Goal: Task Accomplishment & Management: Manage account settings

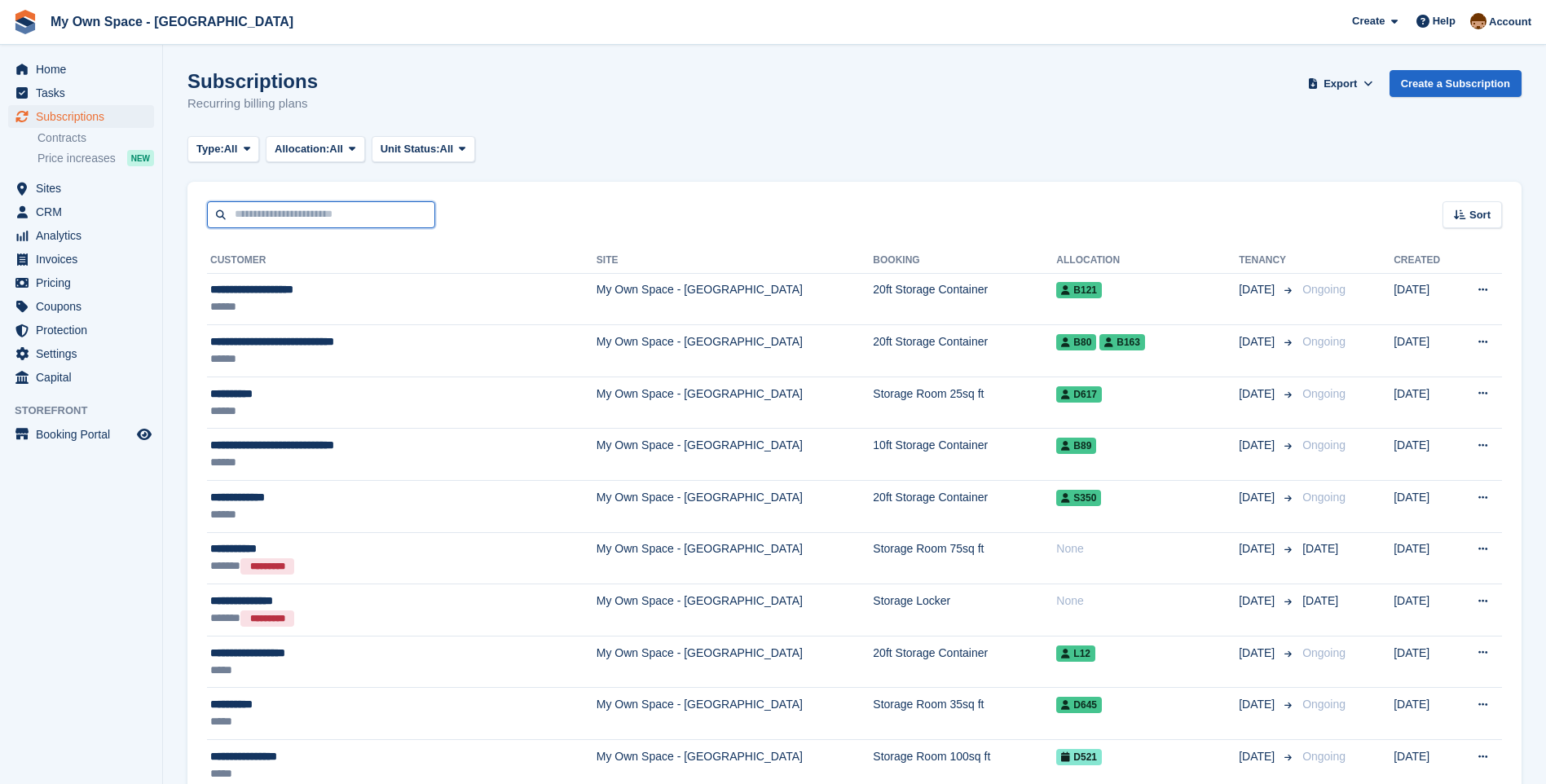
click at [254, 216] on input "text" at bounding box center [321, 215] width 229 height 27
type input "*****"
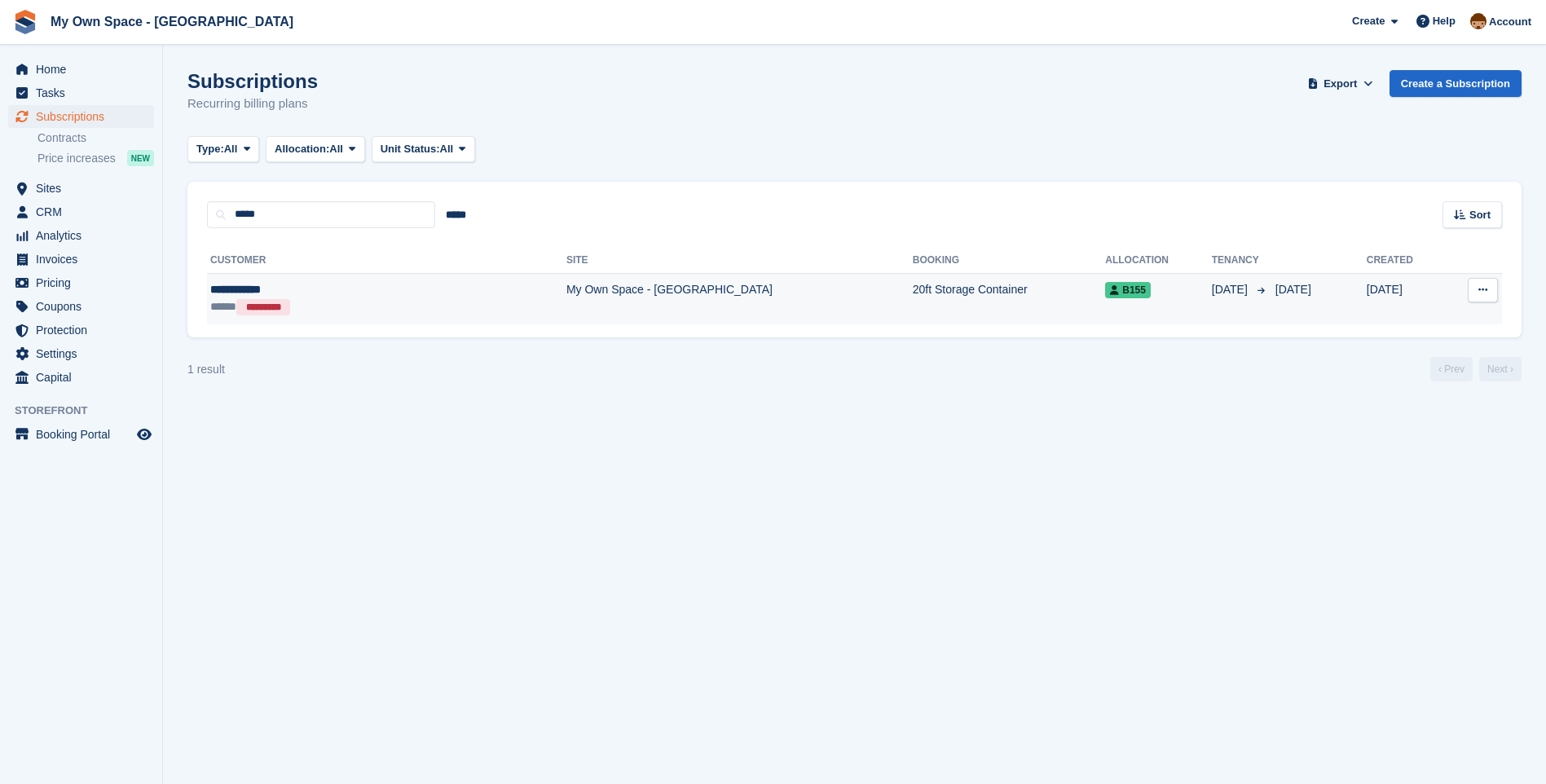
click at [567, 294] on td "My Own Space - [GEOGRAPHIC_DATA]" at bounding box center [740, 298] width 347 height 51
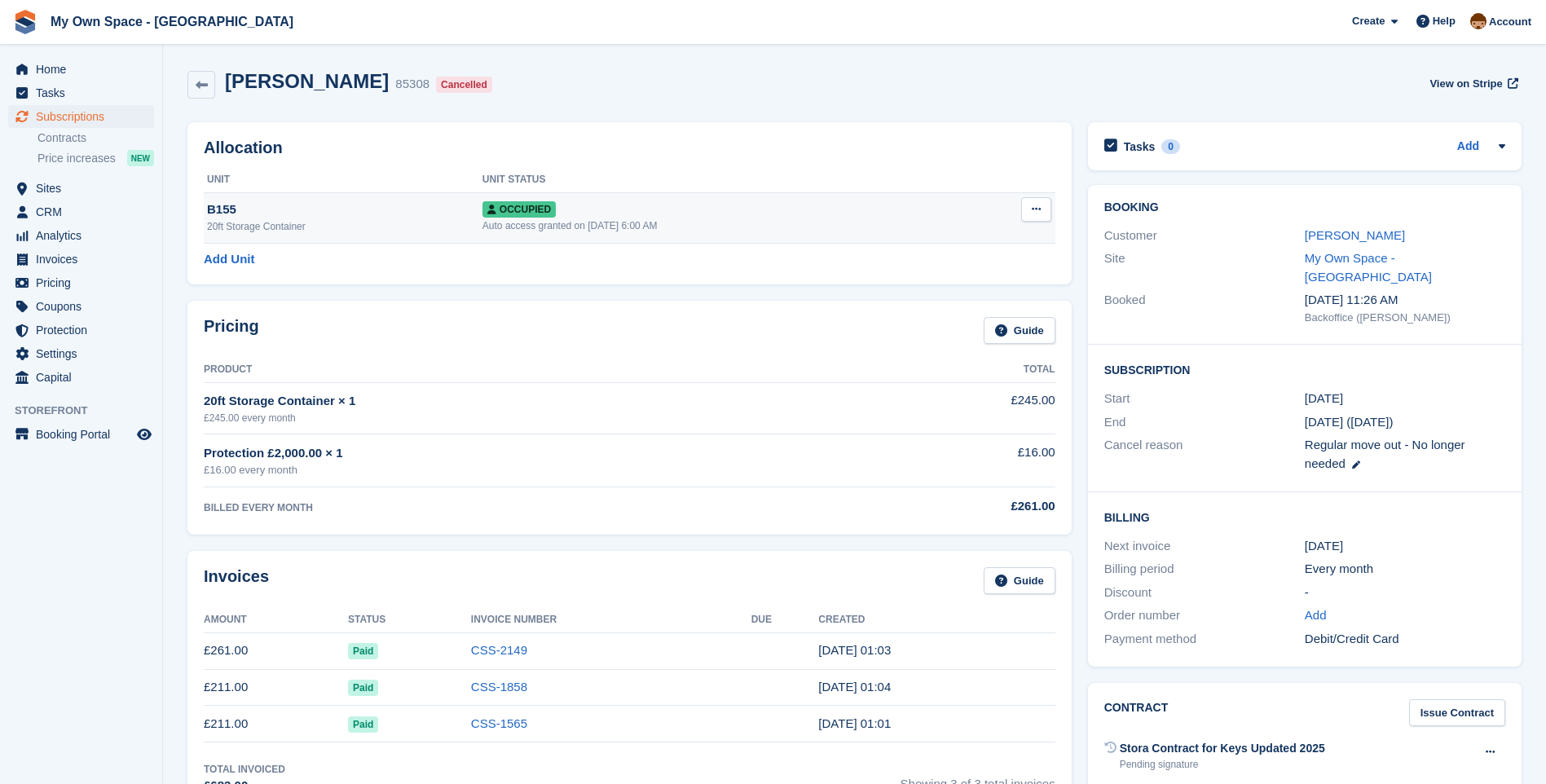
click at [1035, 206] on icon at bounding box center [1036, 209] width 9 height 10
click at [941, 302] on p "Deallocate" at bounding box center [973, 297] width 142 height 21
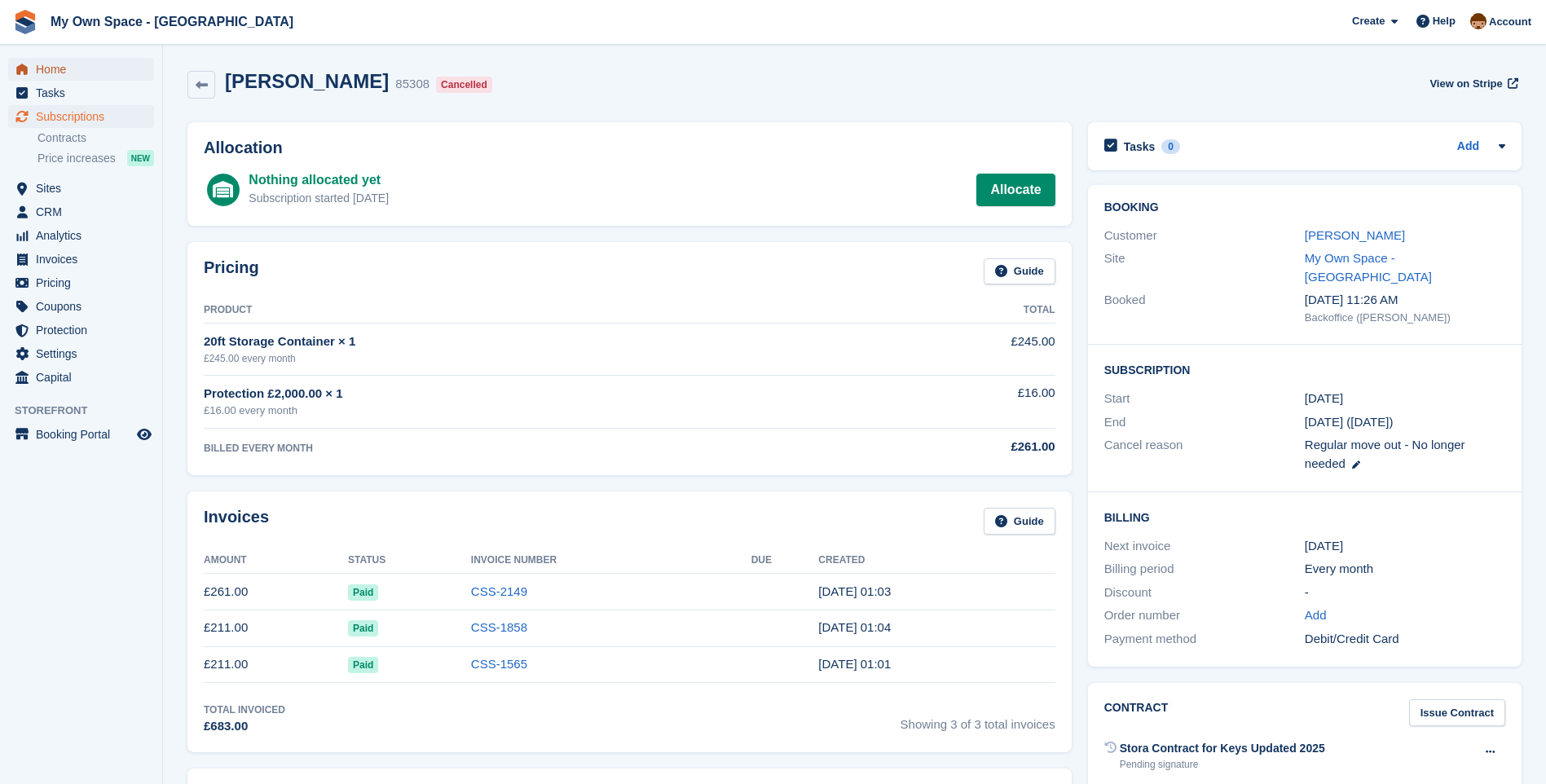
click at [39, 64] on span "Home" at bounding box center [84, 69] width 98 height 23
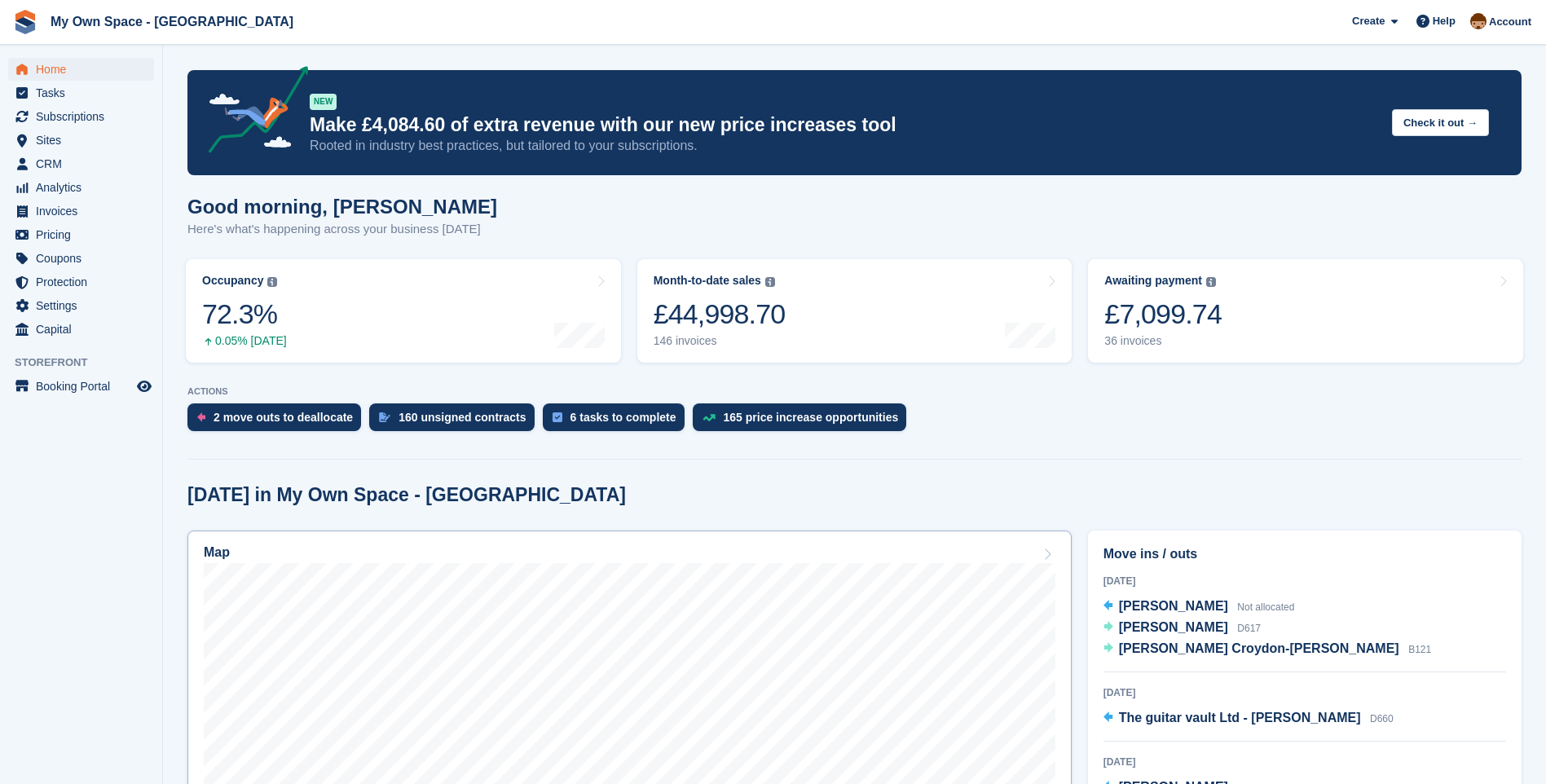
scroll to position [326, 0]
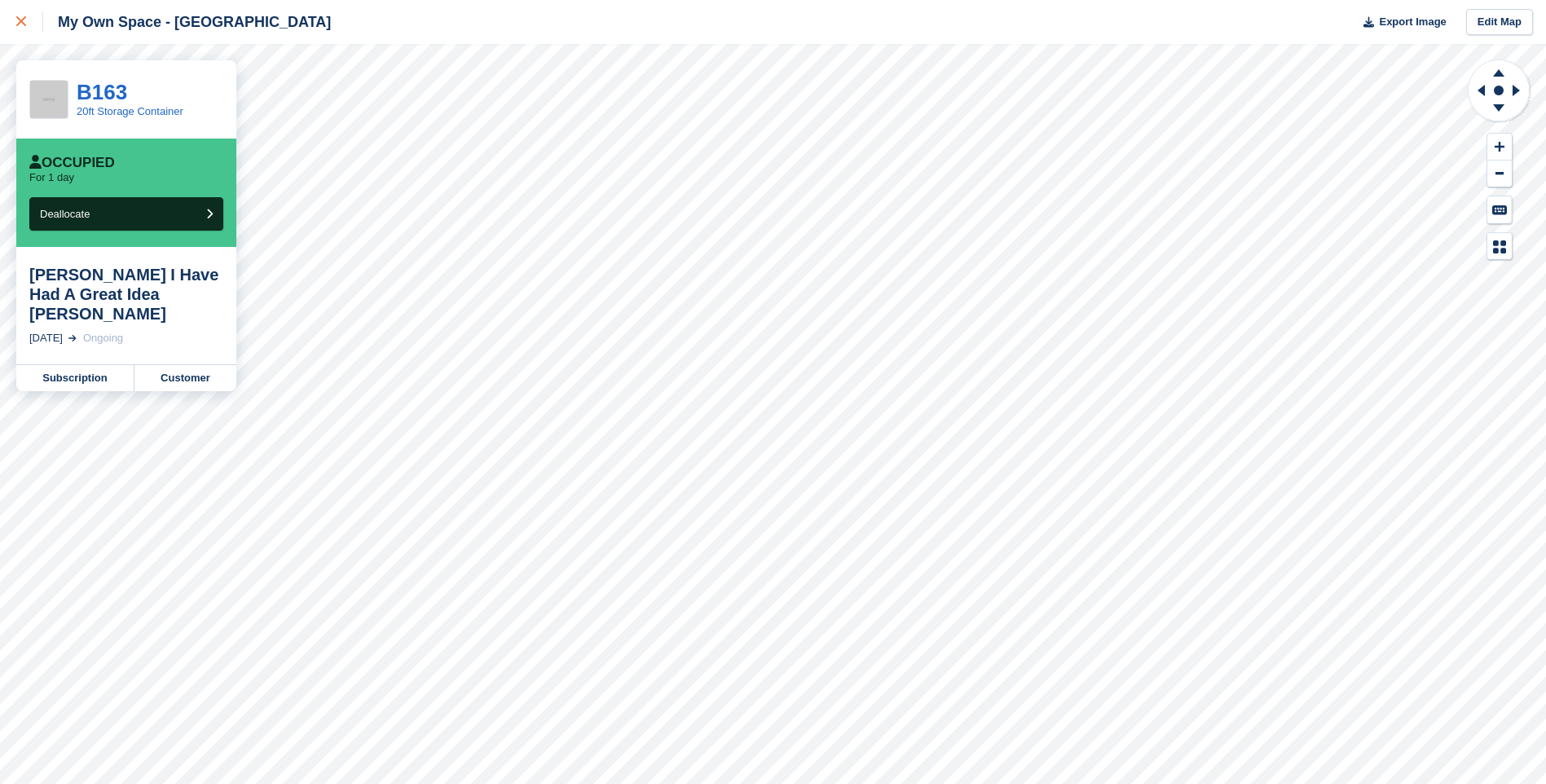
click at [22, 15] on div at bounding box center [30, 21] width 27 height 20
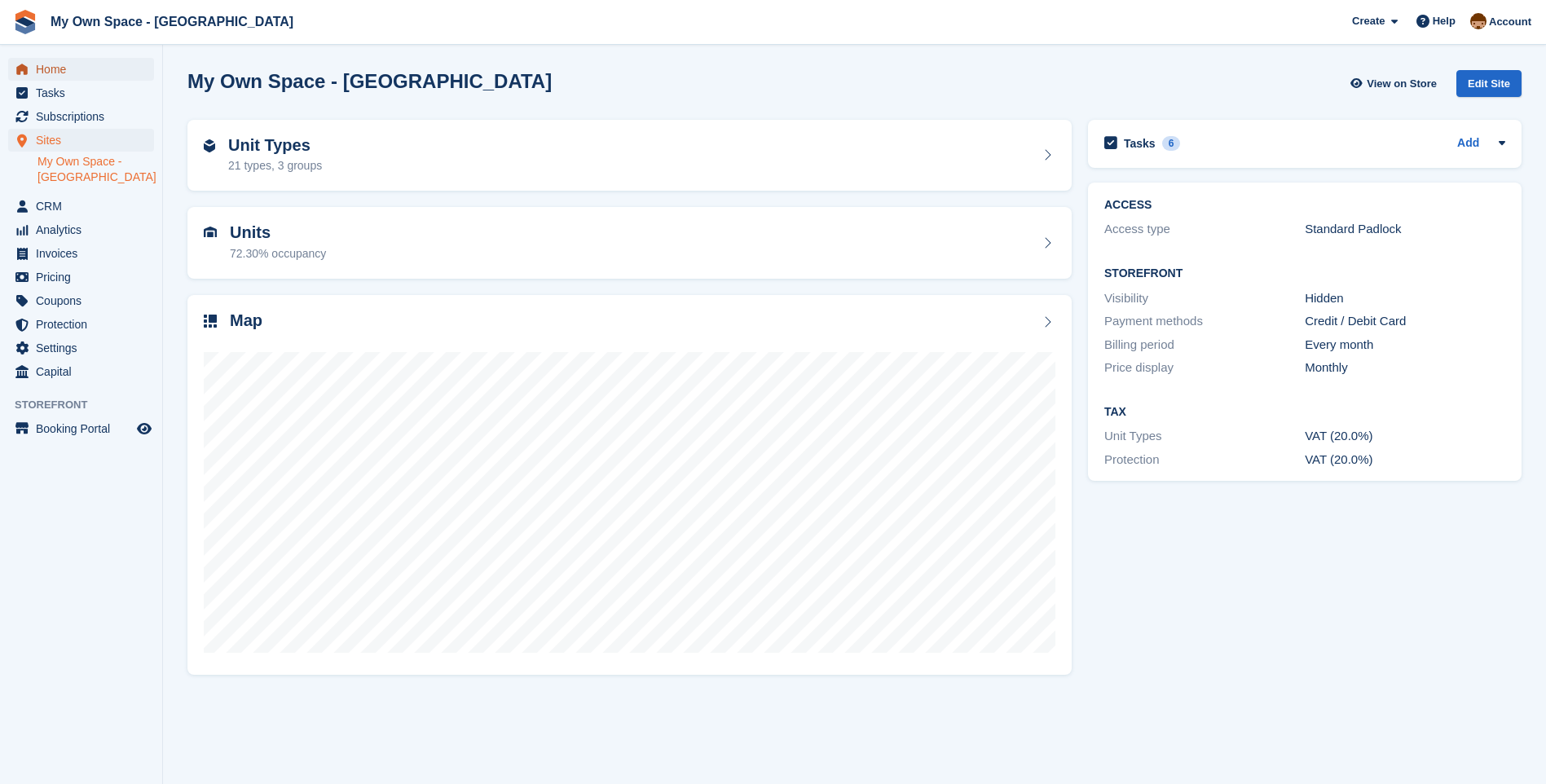
click at [69, 64] on span "Home" at bounding box center [84, 69] width 98 height 23
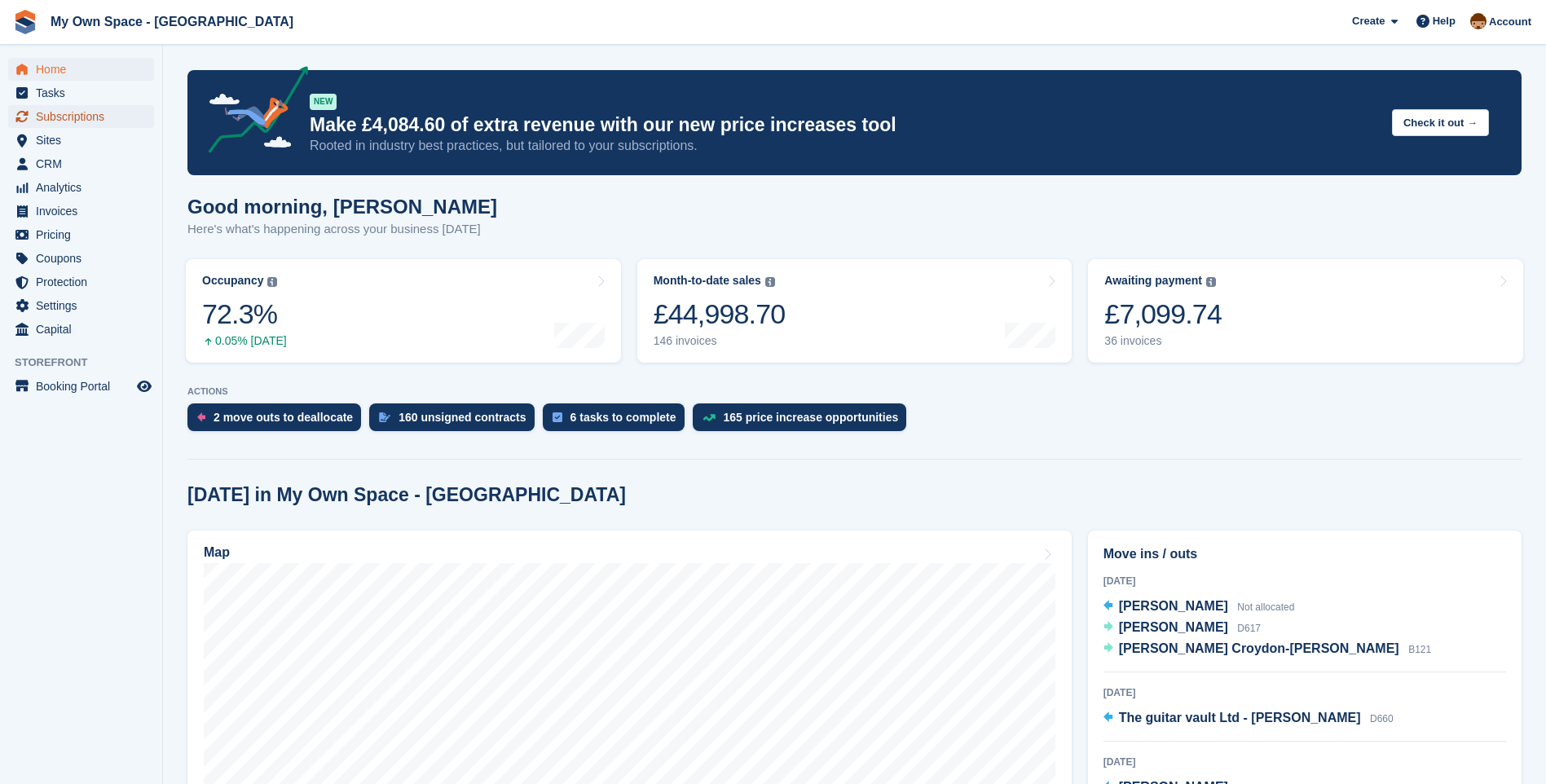
click at [59, 117] on span "Subscriptions" at bounding box center [84, 116] width 98 height 23
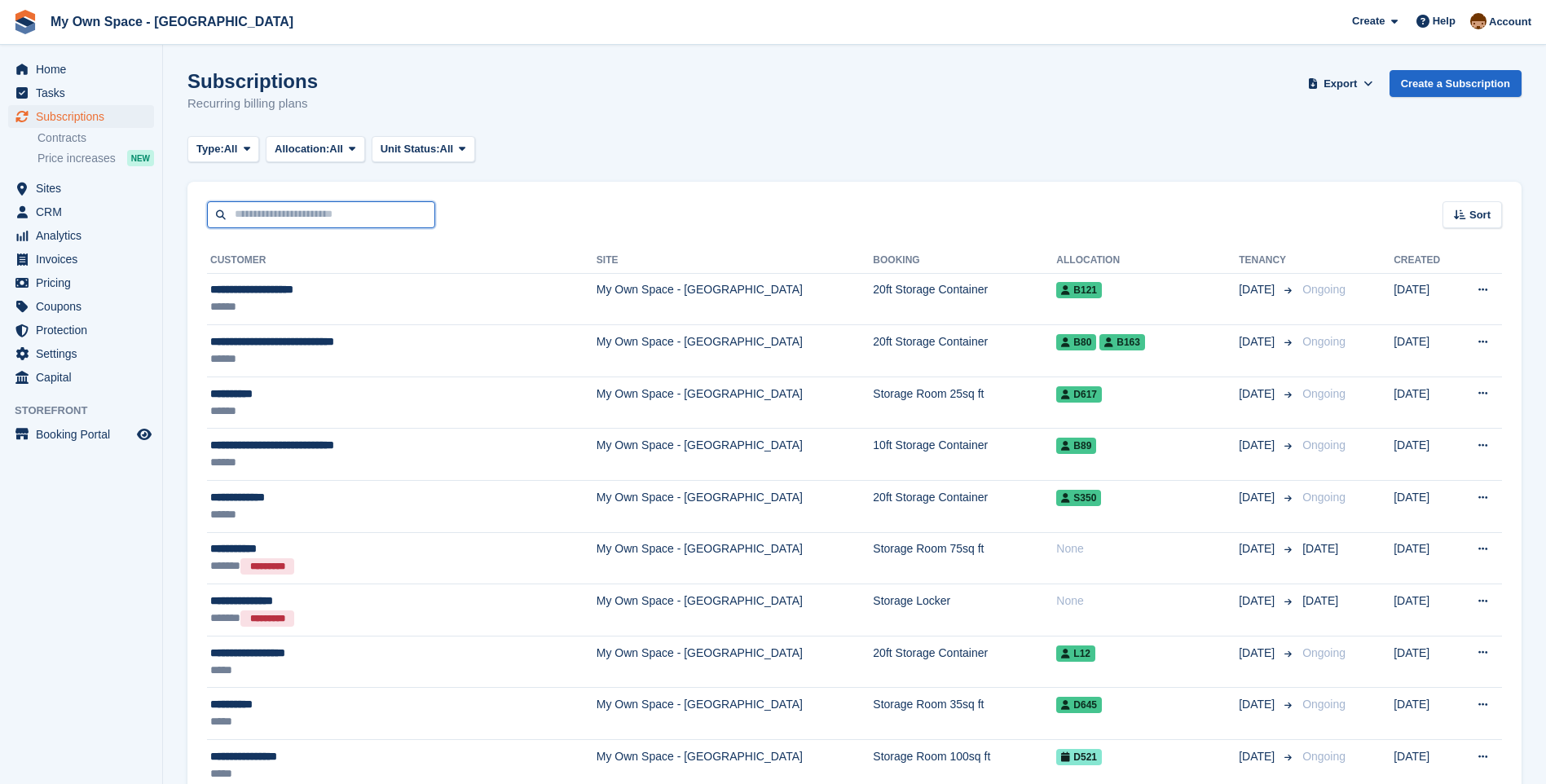
drag, startPoint x: 250, startPoint y: 212, endPoint x: 274, endPoint y: 215, distance: 24.2
click at [251, 212] on input "text" at bounding box center [321, 215] width 229 height 27
type input "****"
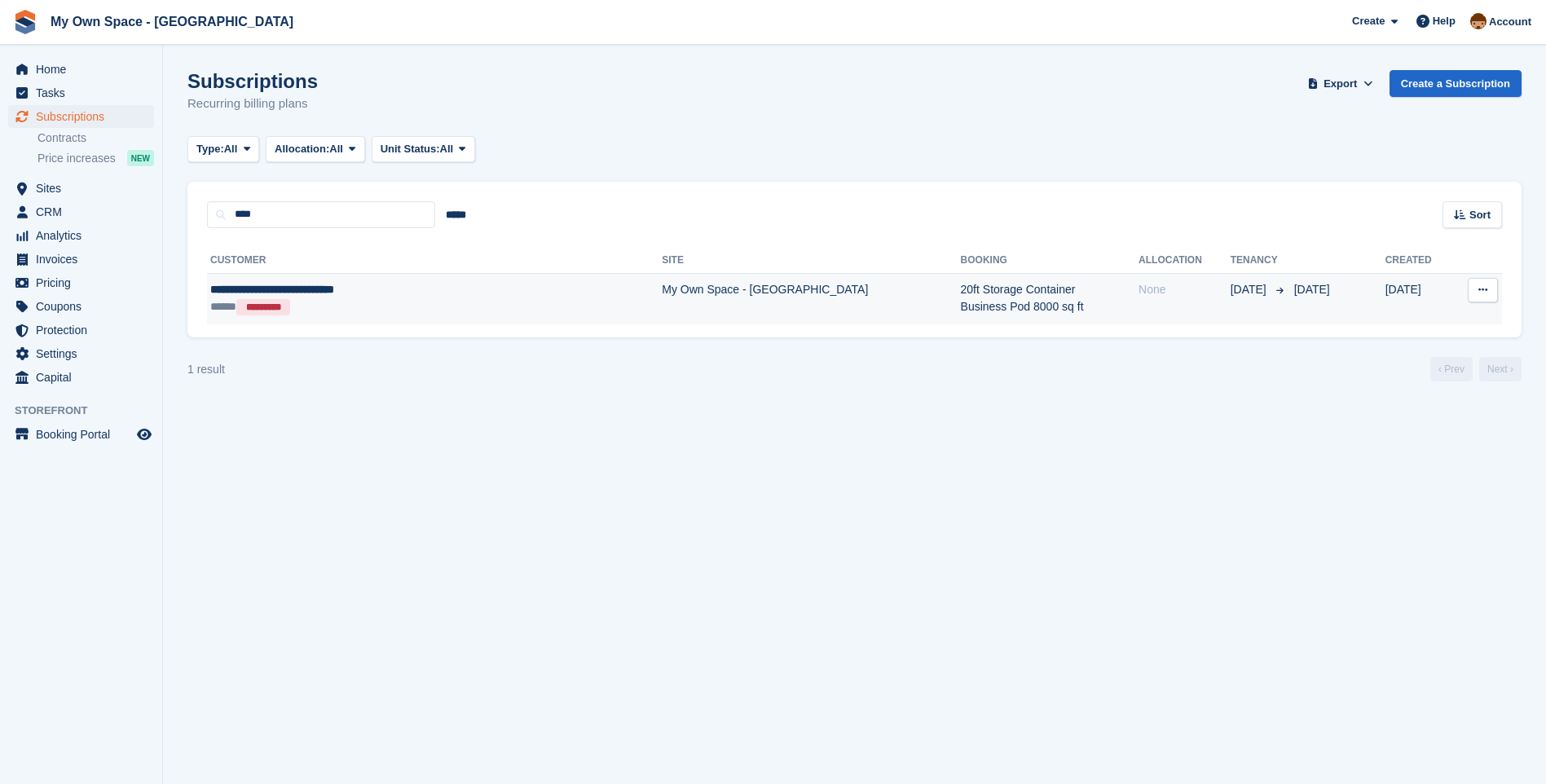
click at [662, 296] on td "My Own Space - [GEOGRAPHIC_DATA]" at bounding box center [810, 298] width 298 height 51
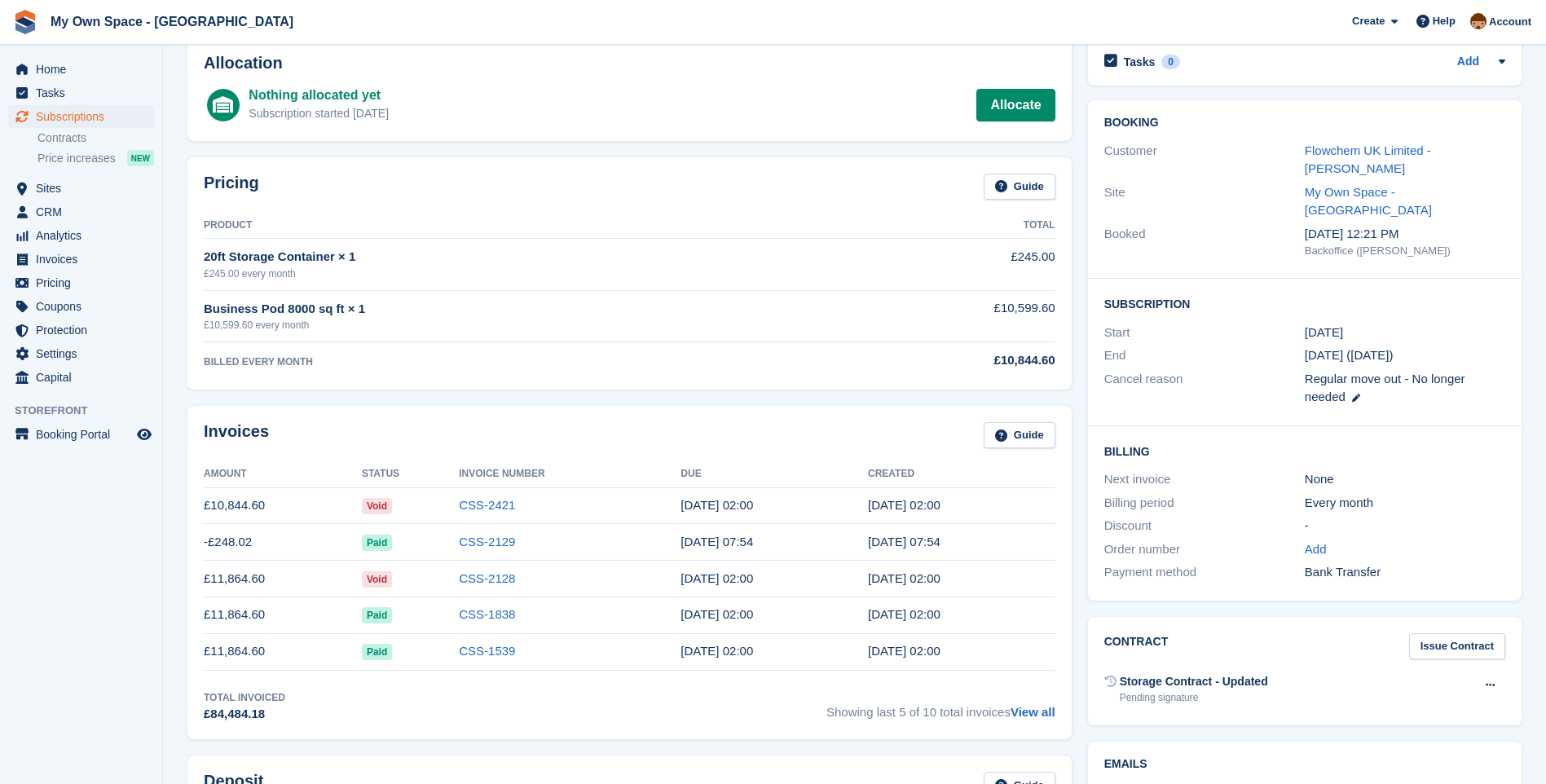
scroll to position [82, 0]
